Goal: Information Seeking & Learning: Check status

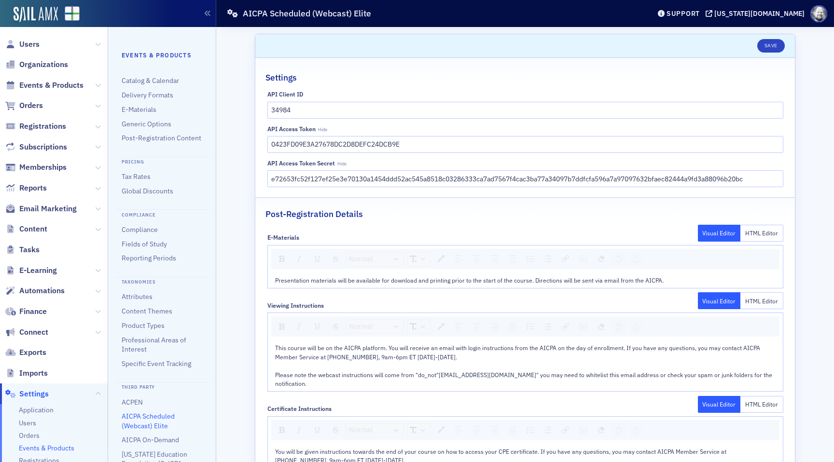
scroll to position [54, 0]
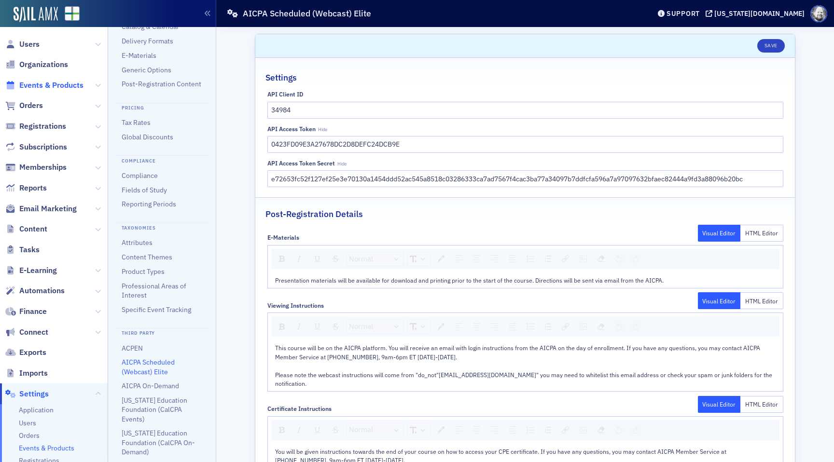
click at [35, 82] on span "Events & Products" at bounding box center [51, 85] width 64 height 11
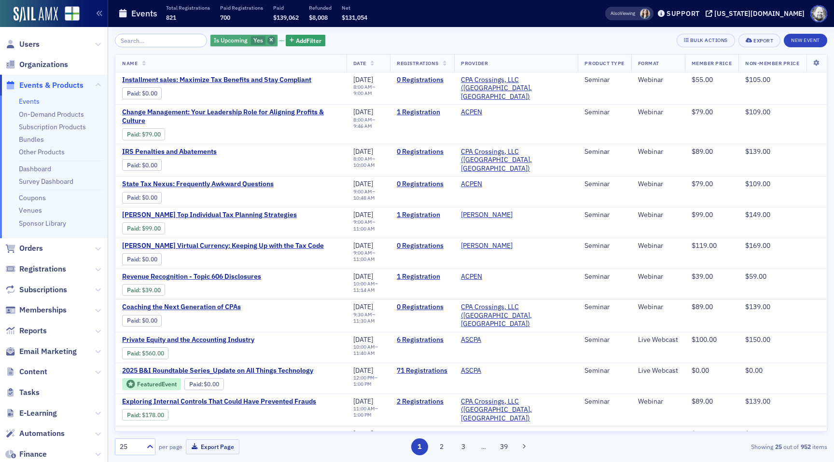
click at [267, 41] on span "button" at bounding box center [271, 40] width 9 height 9
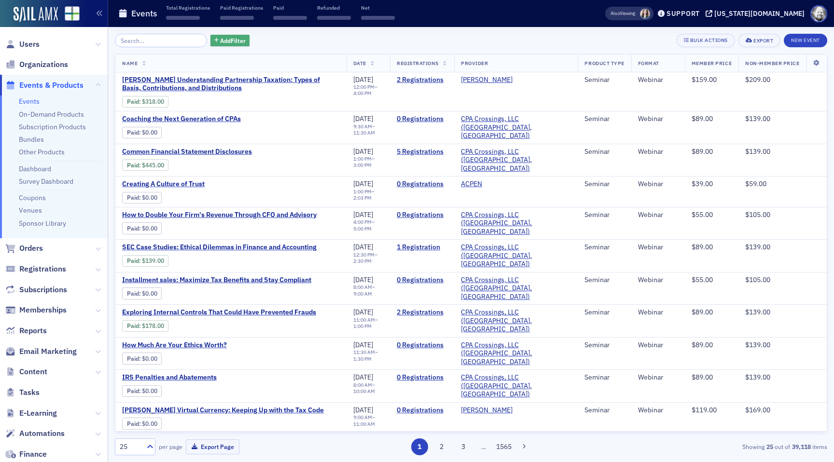
click at [224, 42] on span "Add Filter" at bounding box center [233, 40] width 26 height 9
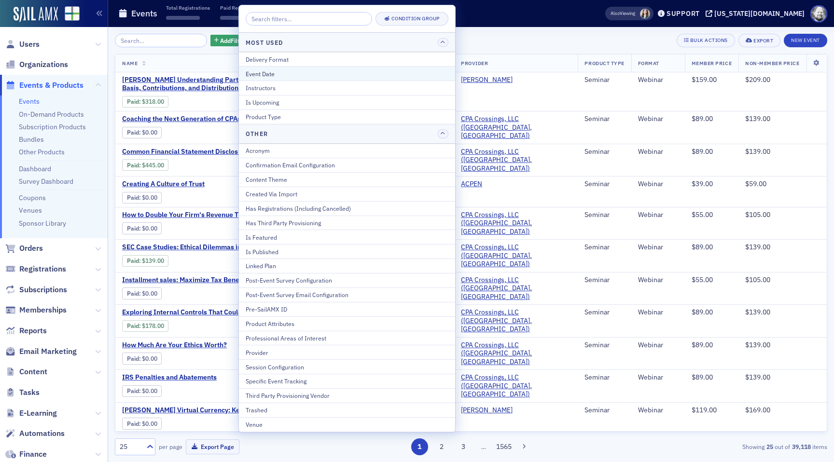
click at [264, 75] on div "Event Date" at bounding box center [347, 73] width 203 height 9
select select "7"
select select "2025"
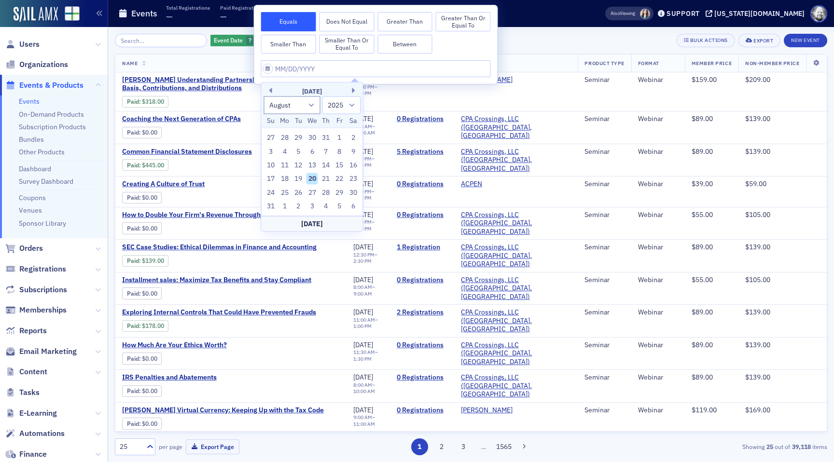
click at [310, 177] on div "20" at bounding box center [312, 179] width 12 height 12
type input "[DATE]"
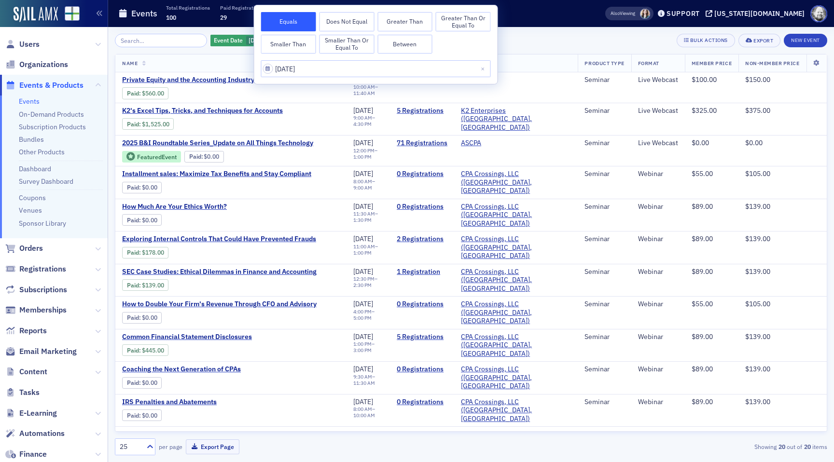
click at [542, 35] on div "Event Date [DATE] Add Filter Bulk Actions Export New Event" at bounding box center [471, 41] width 712 height 14
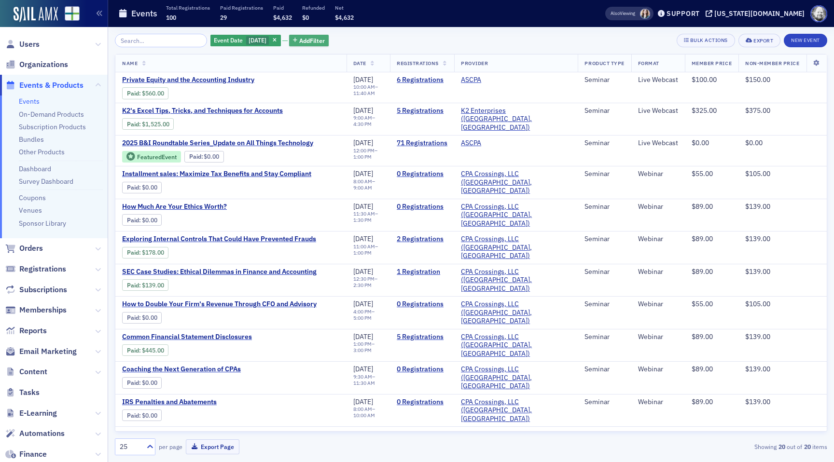
click at [319, 44] on span "Add Filter" at bounding box center [312, 40] width 26 height 9
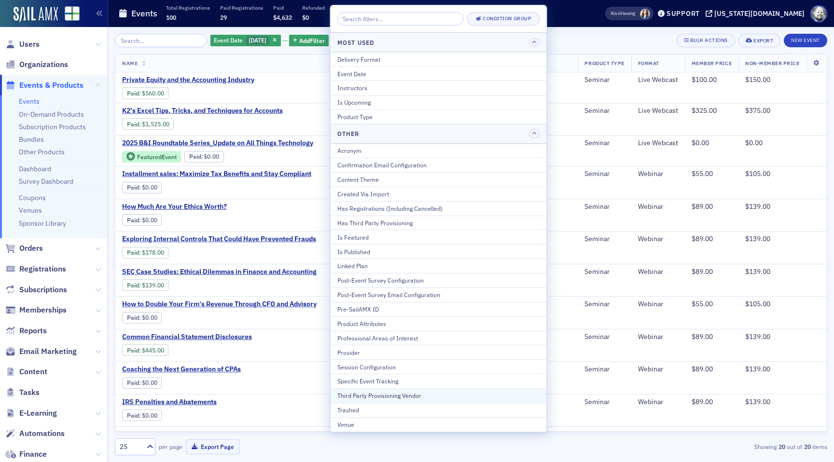
click at [399, 397] on div "Third Party Provisioning Vendor" at bounding box center [438, 395] width 203 height 9
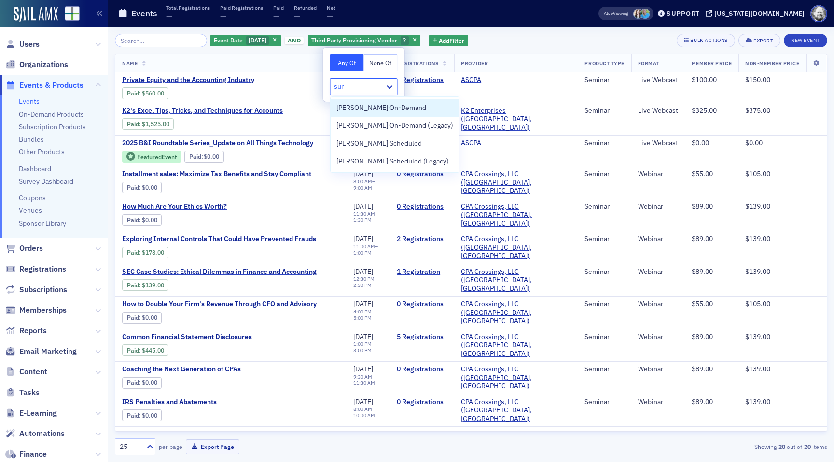
type input "surg"
click at [359, 147] on span "[PERSON_NAME] Scheduled" at bounding box center [378, 143] width 85 height 10
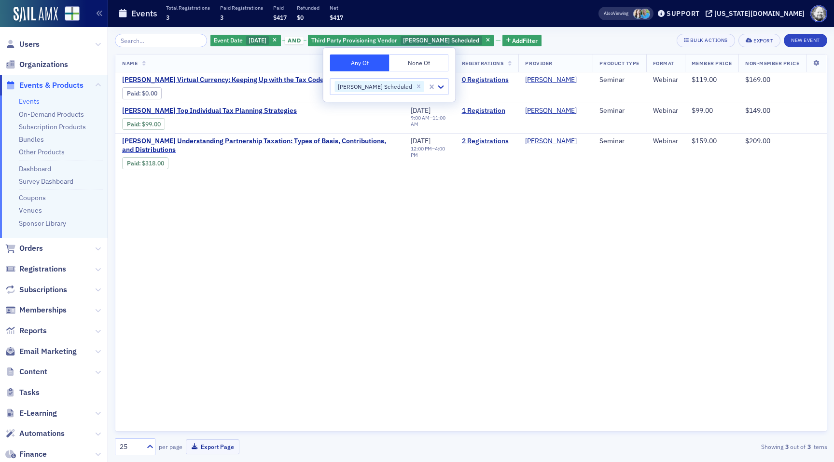
click at [565, 31] on div "Event Date [DATE] and Third Party Provisioning Vendor [PERSON_NAME] Scheduled A…" at bounding box center [471, 244] width 712 height 435
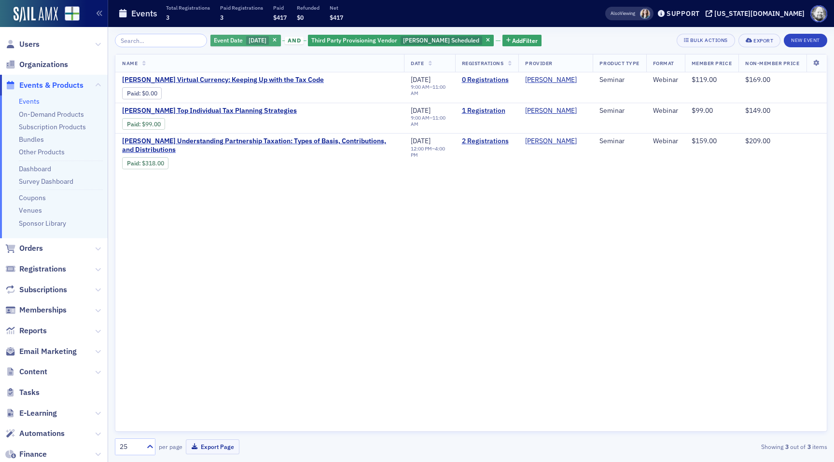
click at [250, 38] on span "[DATE]" at bounding box center [258, 40] width 18 height 8
select select "7"
select select "2025"
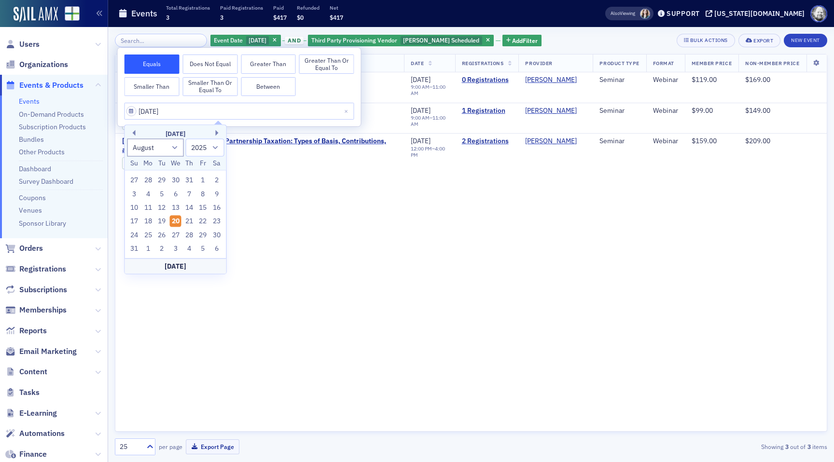
click at [310, 60] on button "Greater Than or Equal To" at bounding box center [326, 64] width 55 height 19
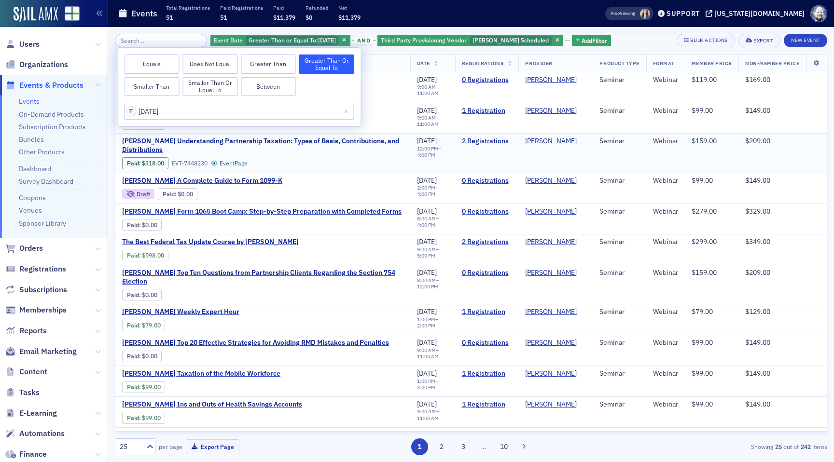
click at [373, 161] on div "Paid : $318.00 EVT-7448230 Event Page" at bounding box center [262, 163] width 281 height 14
